Goal: Information Seeking & Learning: Find specific fact

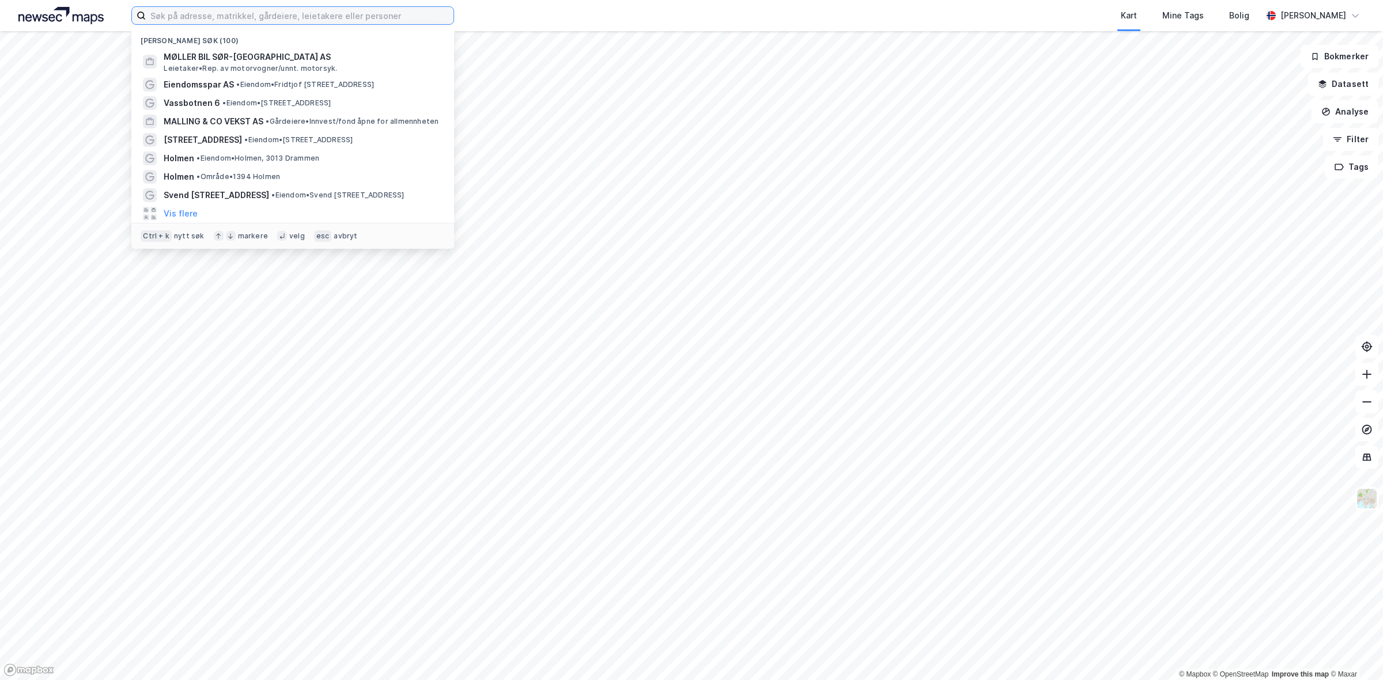
click at [283, 16] on input at bounding box center [300, 15] width 308 height 17
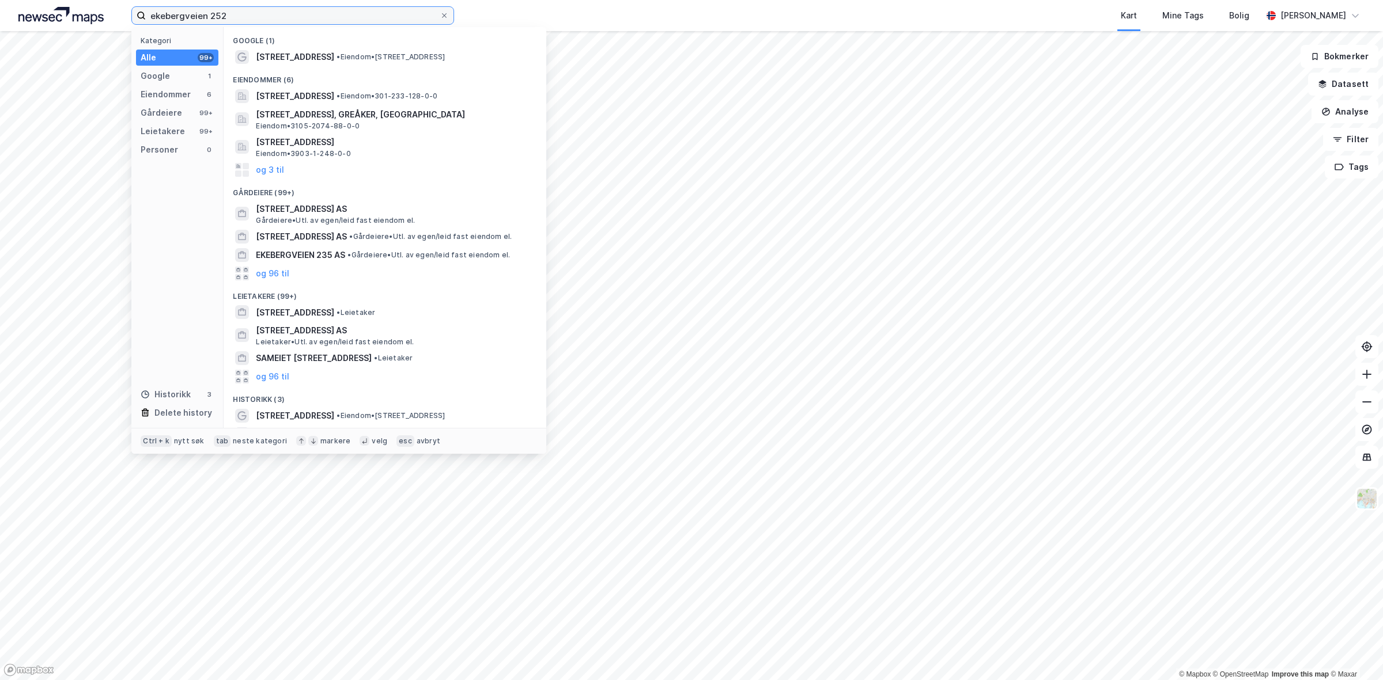
type input "ekebergveien 252"
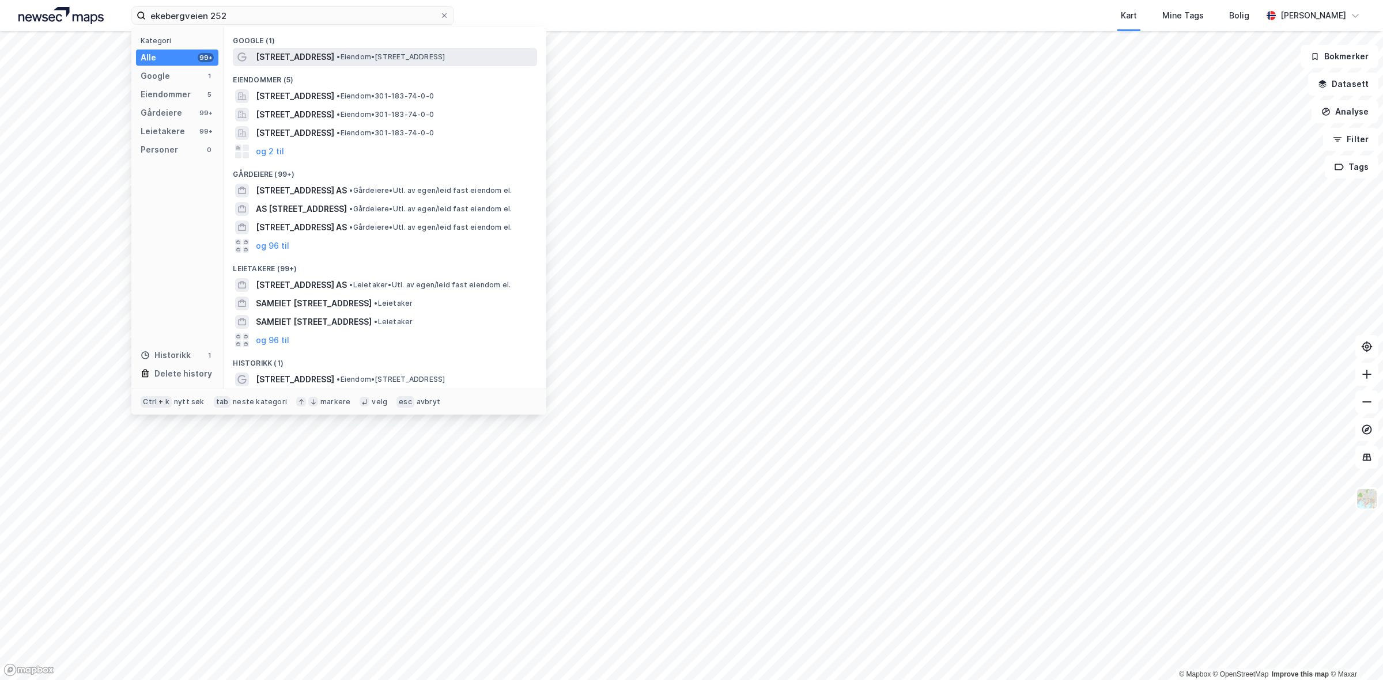
click at [304, 51] on span "[STREET_ADDRESS]" at bounding box center [295, 57] width 78 height 14
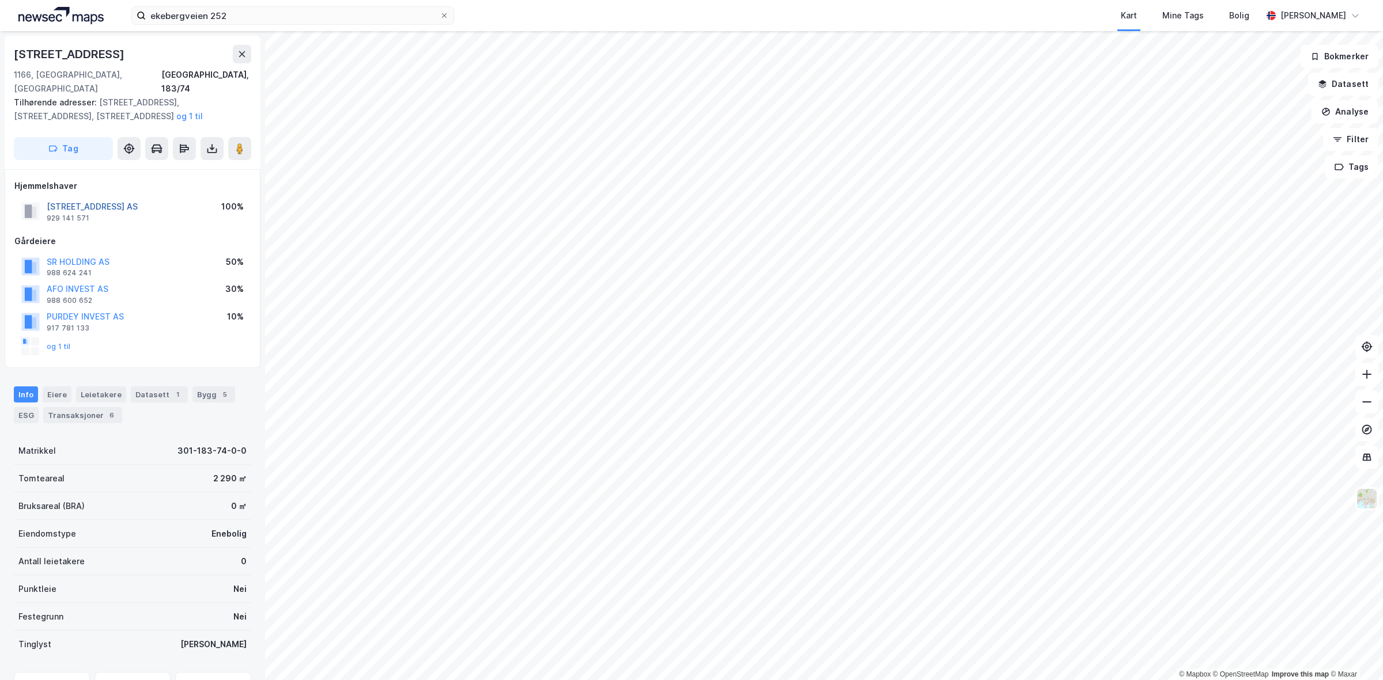
click at [0, 0] on button "[STREET_ADDRESS] AS" at bounding box center [0, 0] width 0 height 0
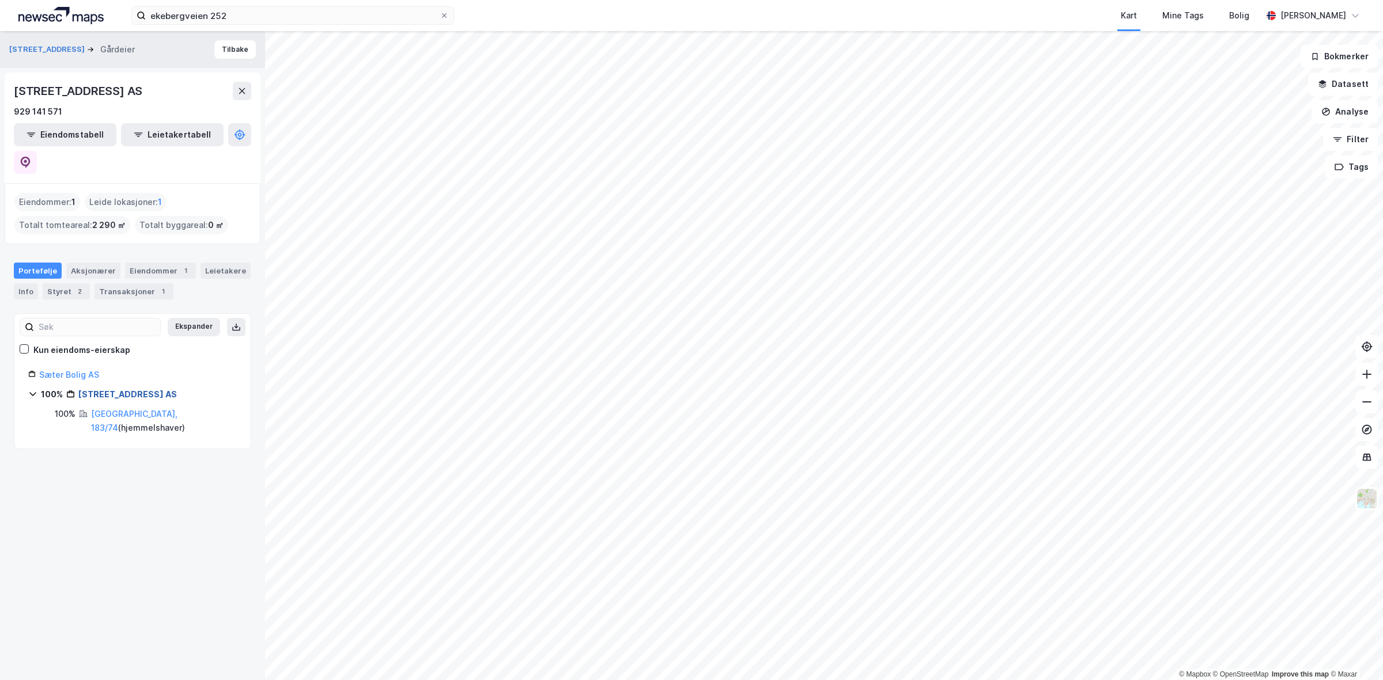
click at [125, 389] on link "[STREET_ADDRESS] AS" at bounding box center [127, 394] width 99 height 10
click at [114, 389] on link "[STREET_ADDRESS] AS" at bounding box center [127, 394] width 99 height 10
click at [37, 151] on button at bounding box center [25, 162] width 23 height 23
